Goal: Information Seeking & Learning: Find specific fact

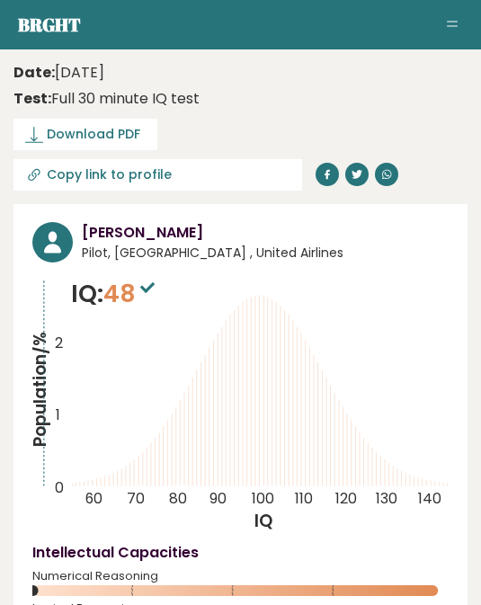
click at [410, 342] on text "140" at bounding box center [245, 385] width 427 height 248
click at [453, 89] on div "Date: [DATE] Test: Full 30 minute IQ test" at bounding box center [240, 86] width 454 height 48
